Goal: Transaction & Acquisition: Purchase product/service

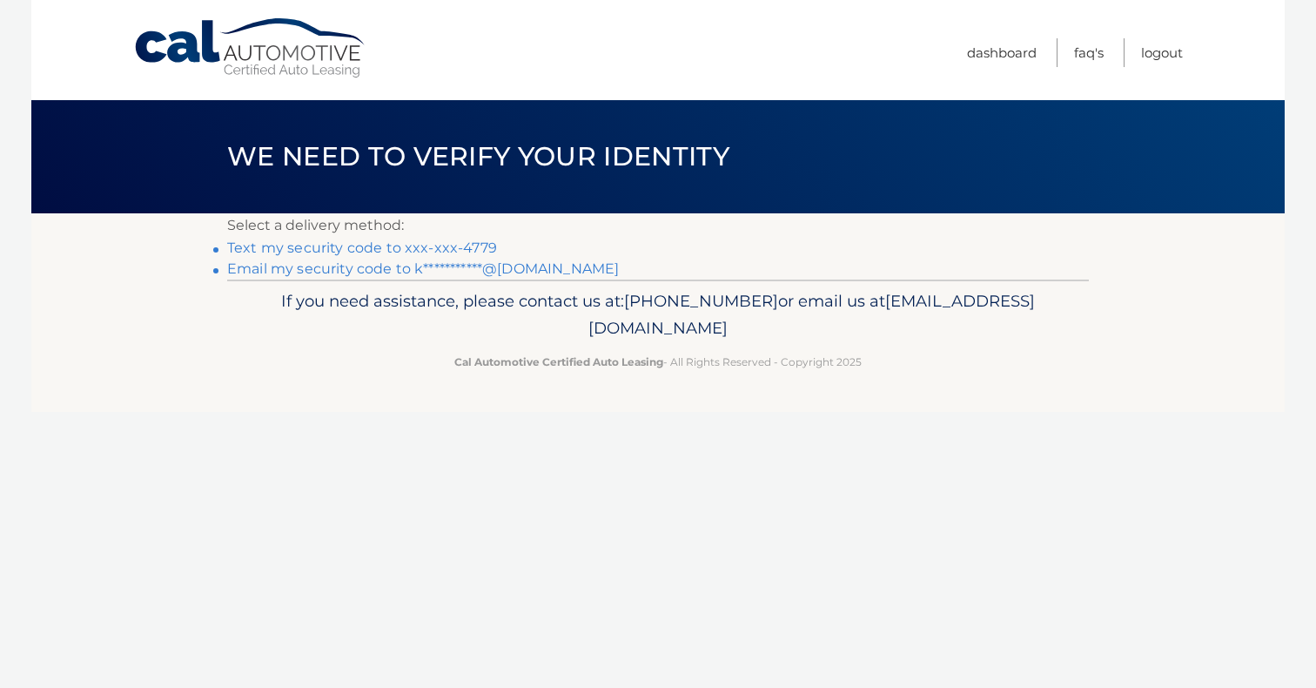
click at [341, 248] on link "Text my security code to xxx-xxx-4779" at bounding box center [362, 247] width 270 height 17
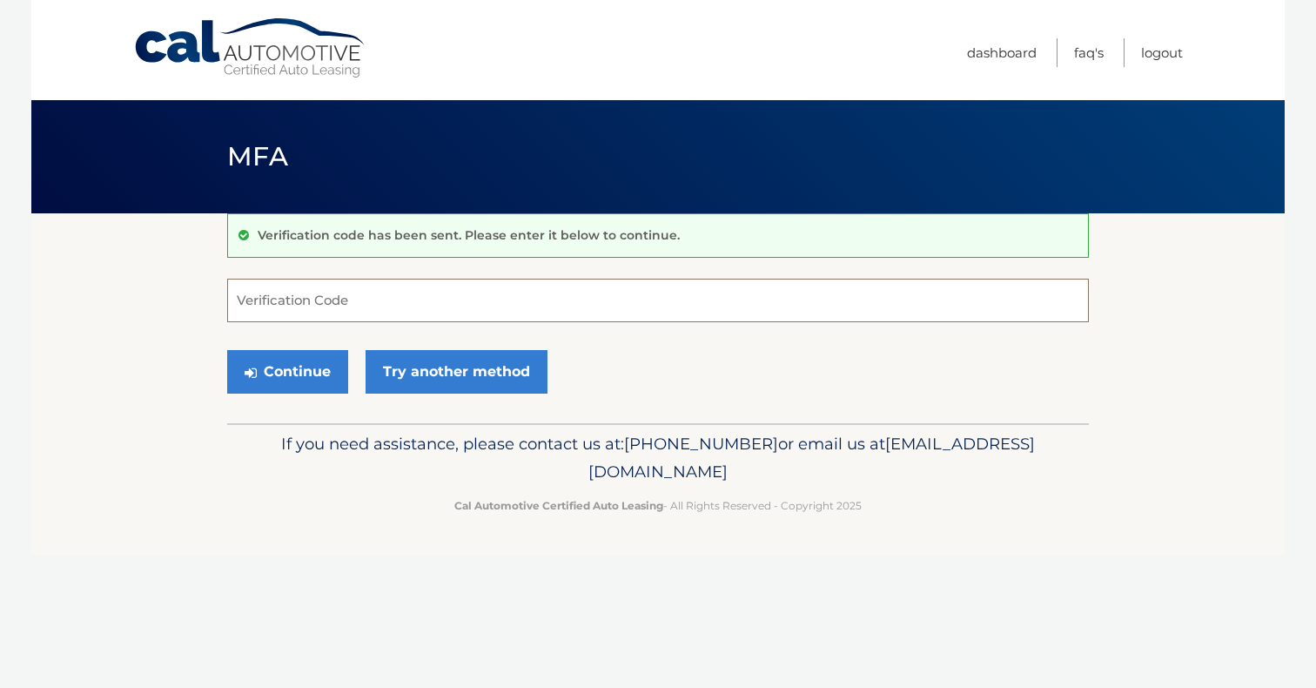
click at [272, 297] on input "Verification Code" at bounding box center [658, 301] width 862 height 44
type input "994620"
click at [302, 380] on button "Continue" at bounding box center [287, 372] width 121 height 44
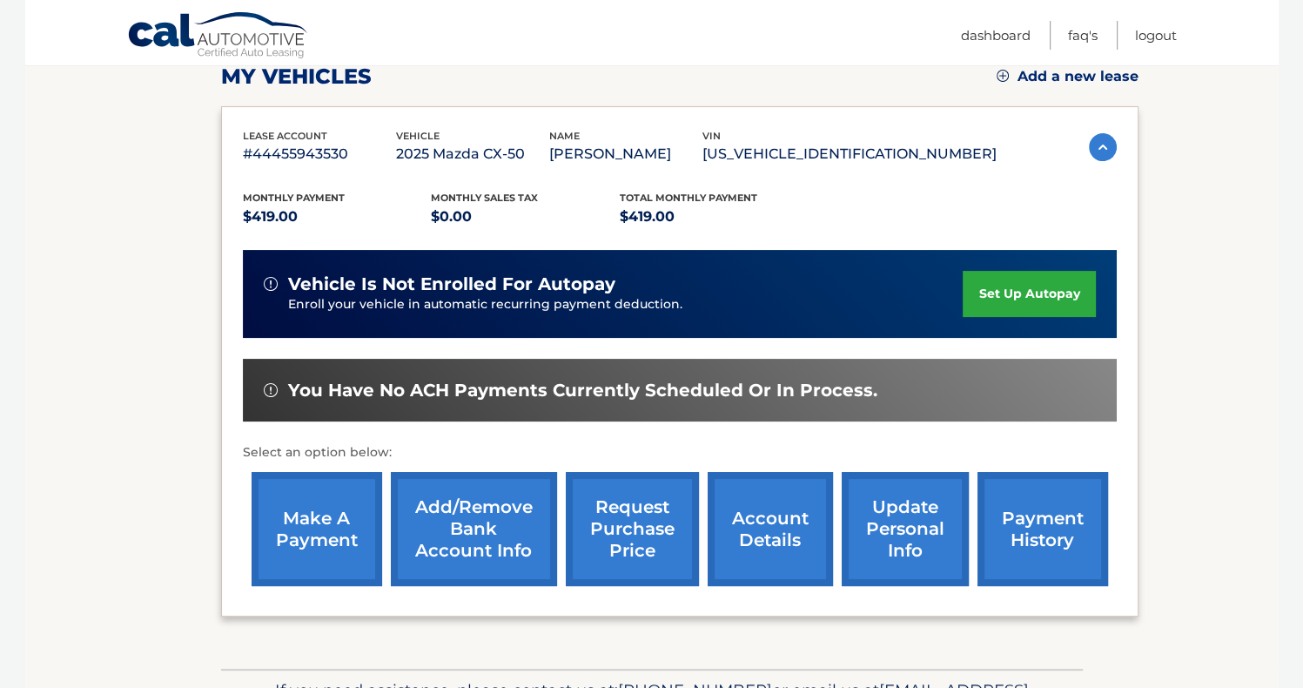
scroll to position [259, 0]
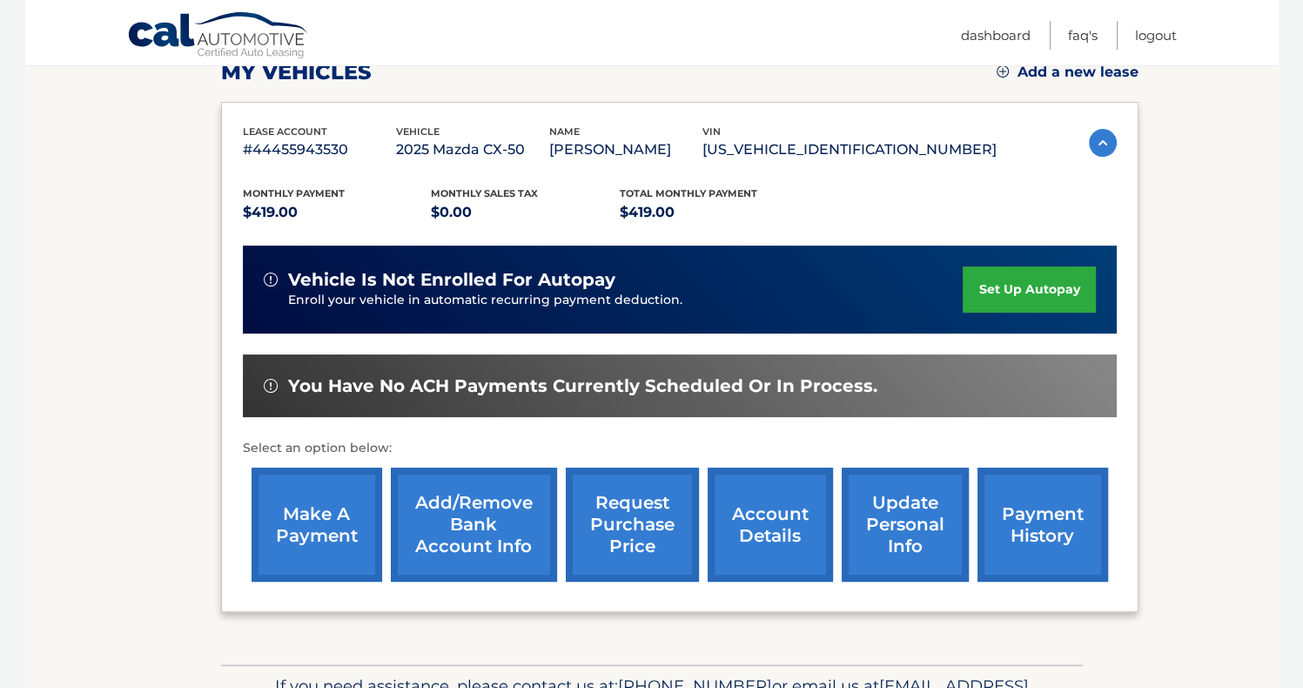
click at [330, 521] on link "make a payment" at bounding box center [317, 524] width 131 height 114
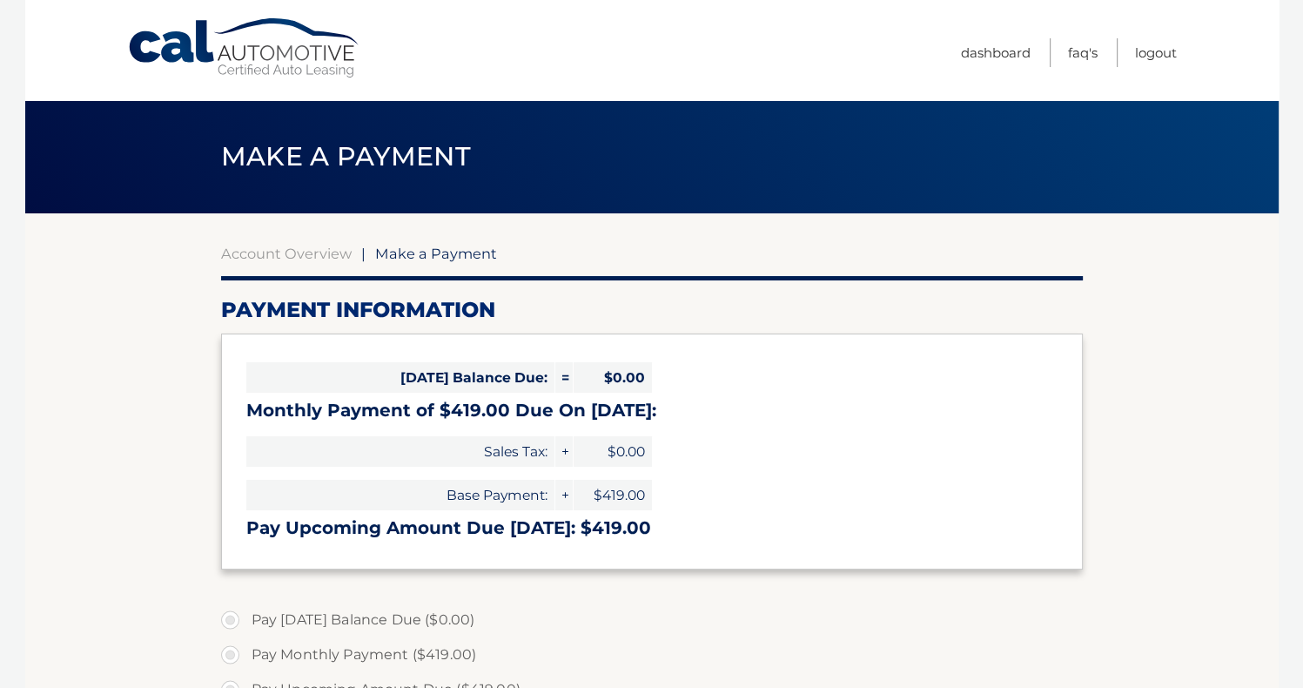
select select "OWY4ZTc2MGQtMDVjMi00ZmNmLThlZjctYTQ1OWVjNWVjMjQ1"
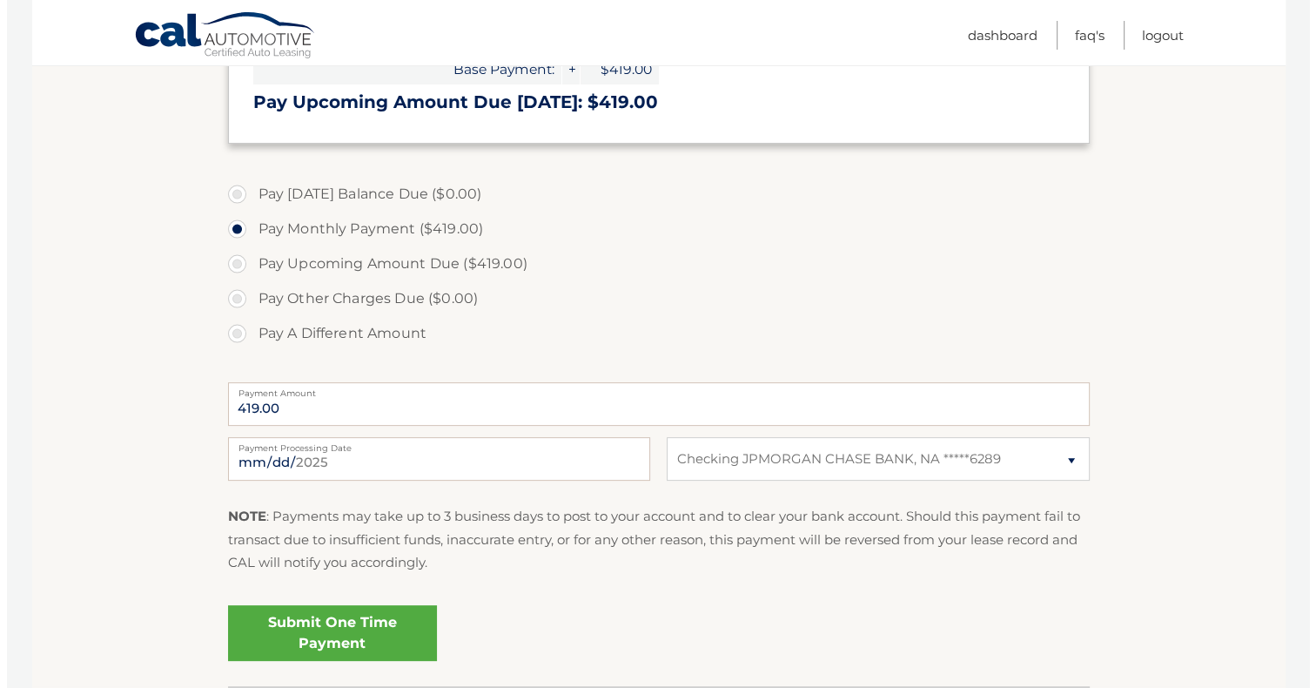
scroll to position [428, 0]
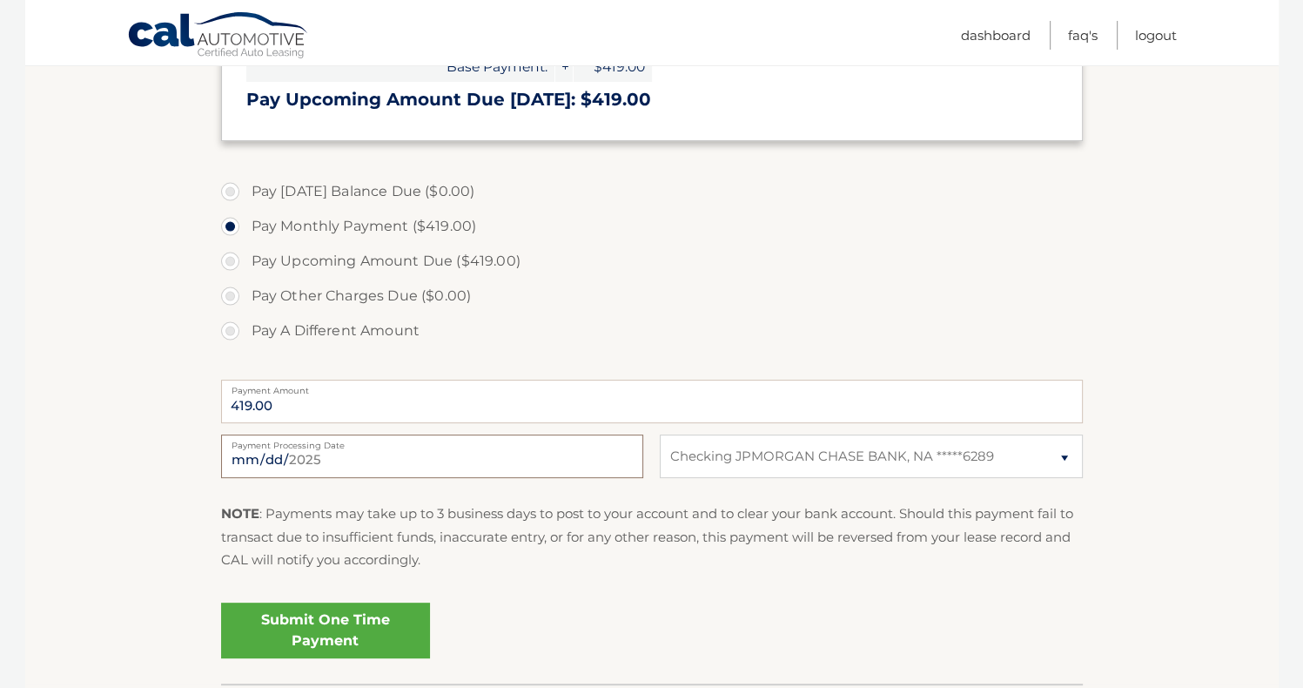
click at [387, 459] on input "[DATE]" at bounding box center [432, 456] width 422 height 44
type input "[DATE]"
click at [348, 628] on link "Submit One Time Payment" at bounding box center [325, 630] width 209 height 56
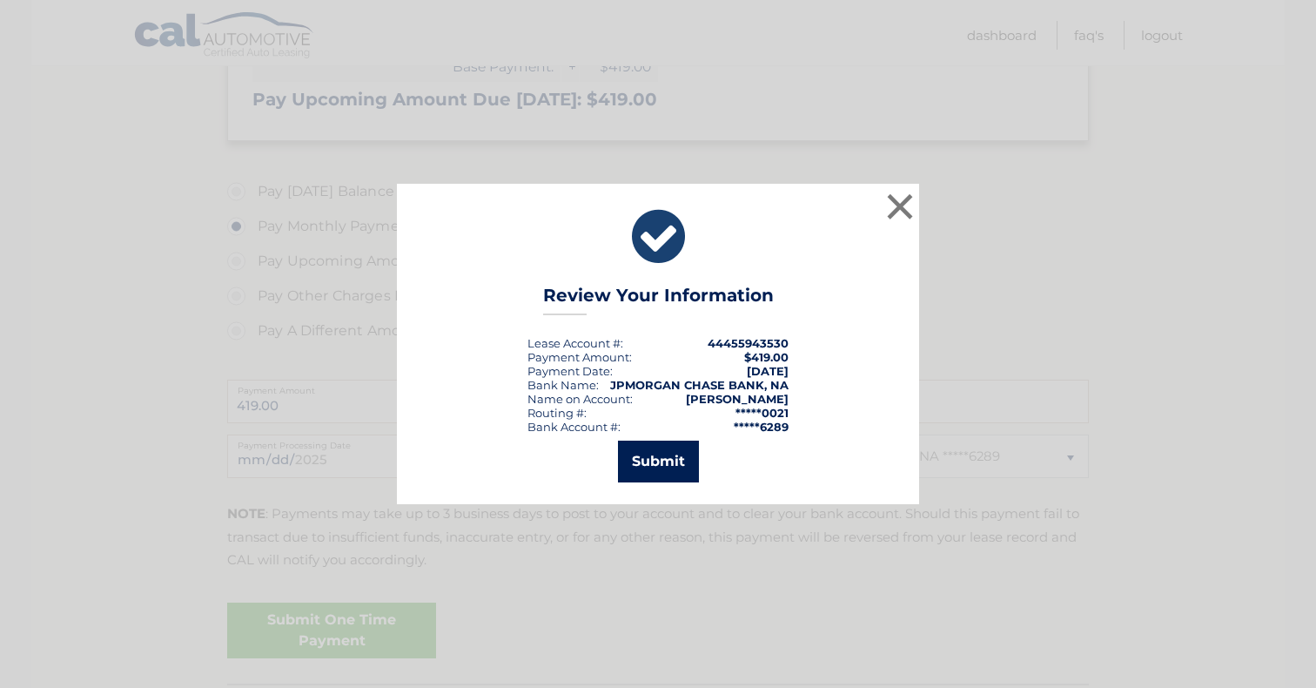
click at [655, 466] on button "Submit" at bounding box center [658, 462] width 81 height 42
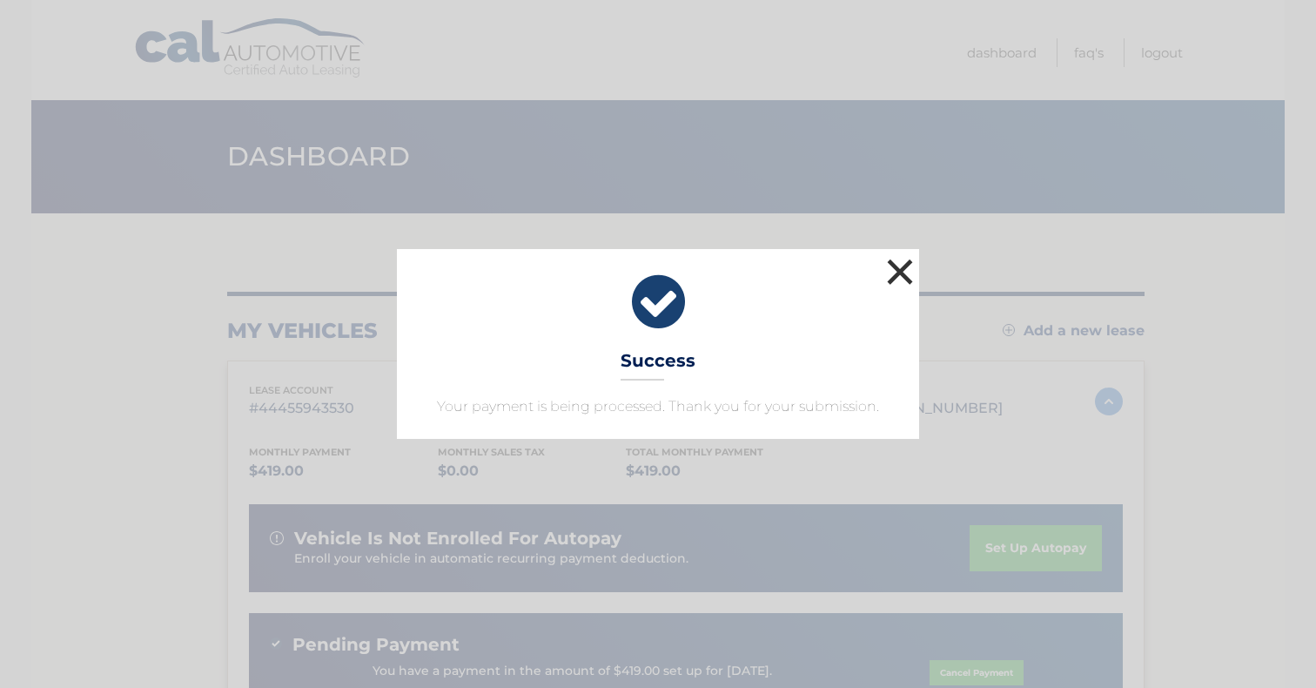
click at [896, 270] on button "×" at bounding box center [900, 271] width 35 height 35
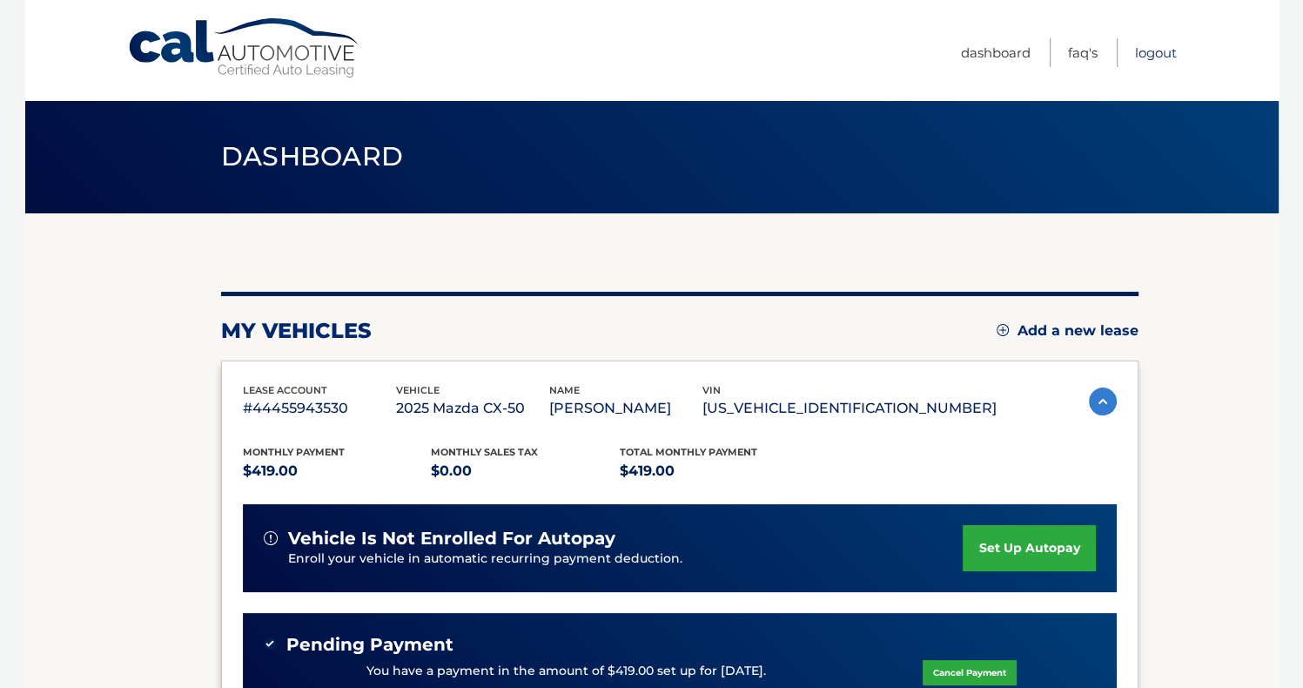
click at [1155, 53] on link "Logout" at bounding box center [1156, 52] width 42 height 29
